Goal: Task Accomplishment & Management: Use online tool/utility

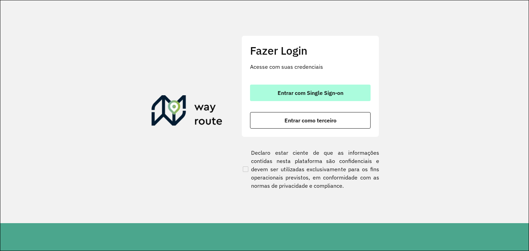
click at [300, 93] on span "Entrar com Single Sign-on" at bounding box center [311, 93] width 66 height 6
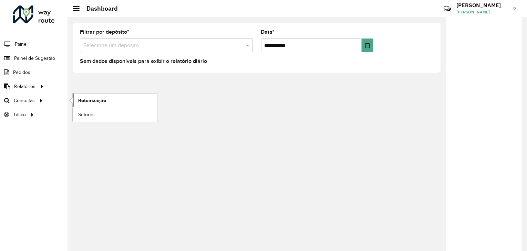
click at [123, 99] on link "Roteirização" at bounding box center [115, 101] width 84 height 14
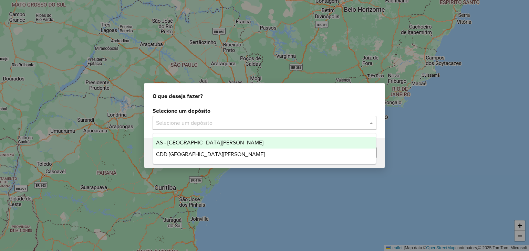
click at [226, 121] on input "text" at bounding box center [257, 123] width 203 height 8
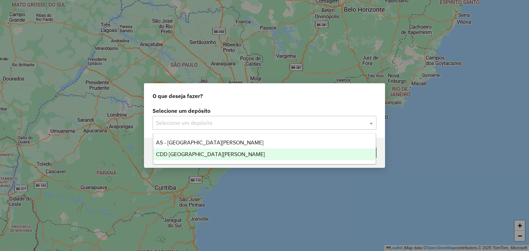
click at [211, 153] on span "CDD [GEOGRAPHIC_DATA][PERSON_NAME]" at bounding box center [210, 155] width 109 height 6
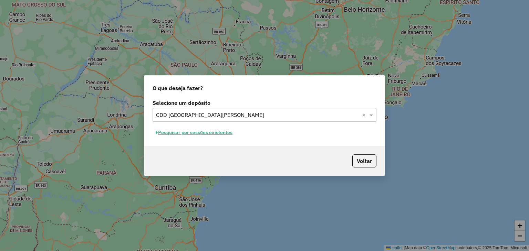
click at [216, 133] on button "Pesquisar por sessões existentes" at bounding box center [194, 132] width 83 height 11
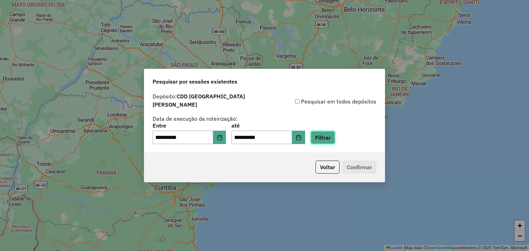
click at [330, 131] on button "Filtrar" at bounding box center [323, 137] width 24 height 13
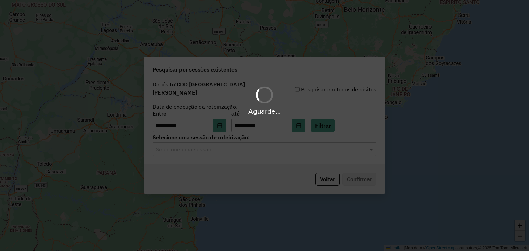
click at [221, 144] on div "Aguarde..." at bounding box center [264, 125] width 529 height 251
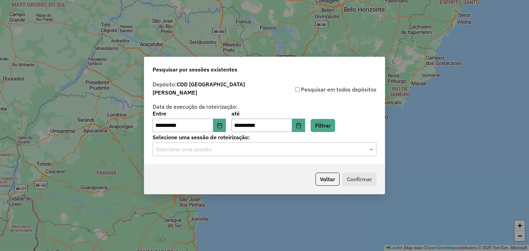
click at [217, 148] on input "text" at bounding box center [257, 150] width 203 height 8
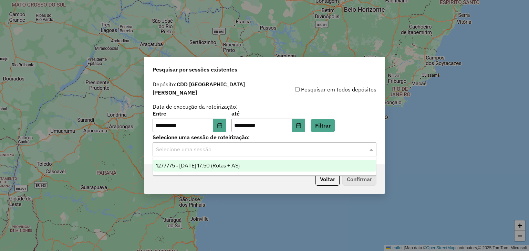
click at [211, 163] on span "1277775 - 18/09/2025 17:50 (Rotas + AS)" at bounding box center [198, 166] width 84 height 6
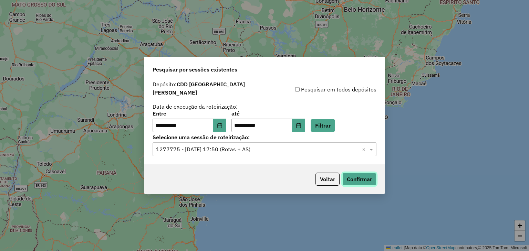
click at [351, 178] on button "Confirmar" at bounding box center [359, 179] width 34 height 13
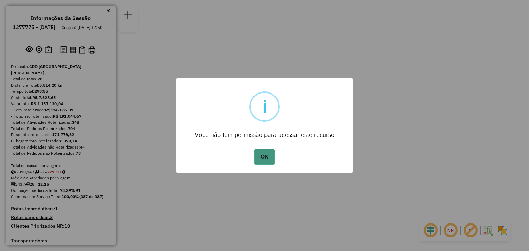
click at [262, 152] on button "OK" at bounding box center [264, 157] width 20 height 16
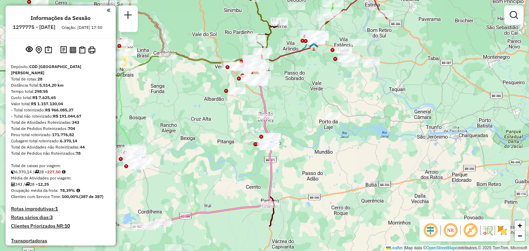
drag, startPoint x: 325, startPoint y: 207, endPoint x: 282, endPoint y: 97, distance: 117.9
click at [286, 90] on div "Janela de atendimento Grade de atendimento Capacidade Transportadoras Veículos …" at bounding box center [264, 125] width 529 height 251
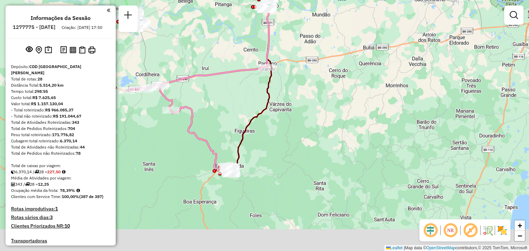
drag, startPoint x: 268, startPoint y: 144, endPoint x: 260, endPoint y: 146, distance: 8.4
click at [272, 133] on div "Janela de atendimento Grade de atendimento Capacidade Transportadoras Veículos …" at bounding box center [264, 125] width 529 height 251
